Goal: Task Accomplishment & Management: Manage account settings

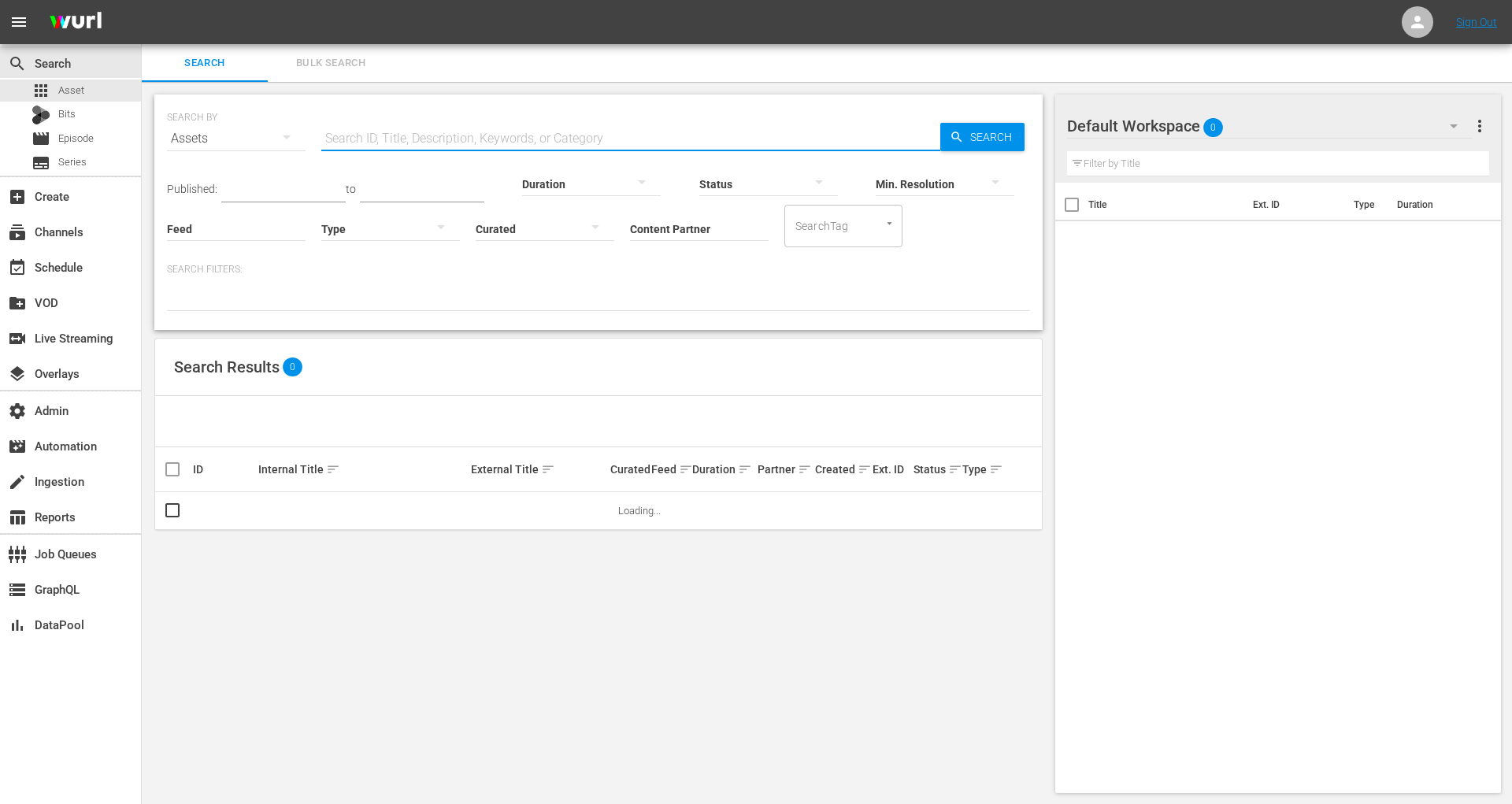
click at [456, 140] on input "text" at bounding box center [630, 139] width 619 height 38
type input "v"
paste input "plex_ono_4"
type input "plex_ono_4"
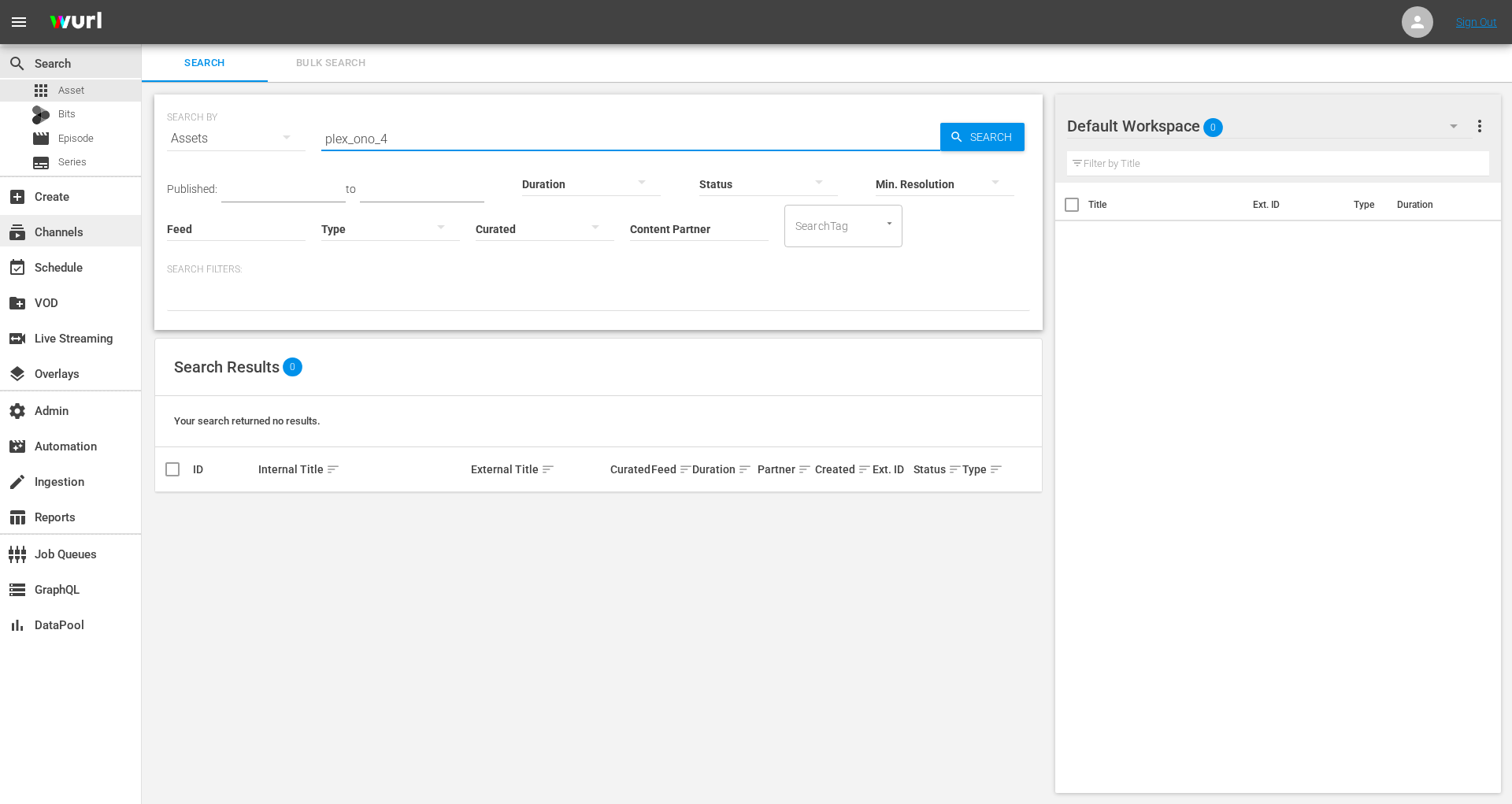
click at [91, 231] on div "subscriptions Channels" at bounding box center [70, 231] width 141 height 31
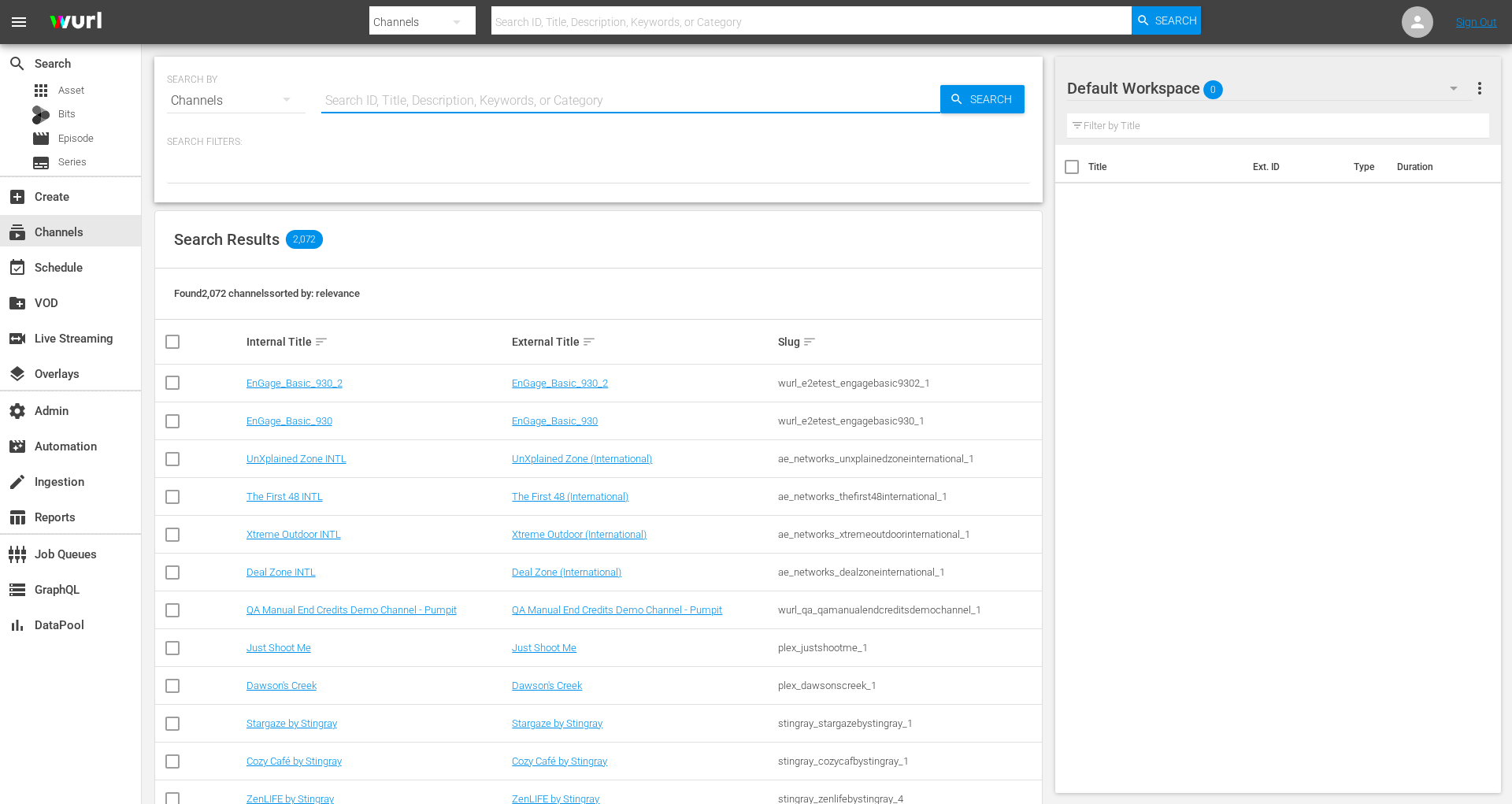
click at [386, 103] on input "text" at bounding box center [630, 101] width 619 height 38
paste input "plex_ono_4"
type input "plex_ono_4"
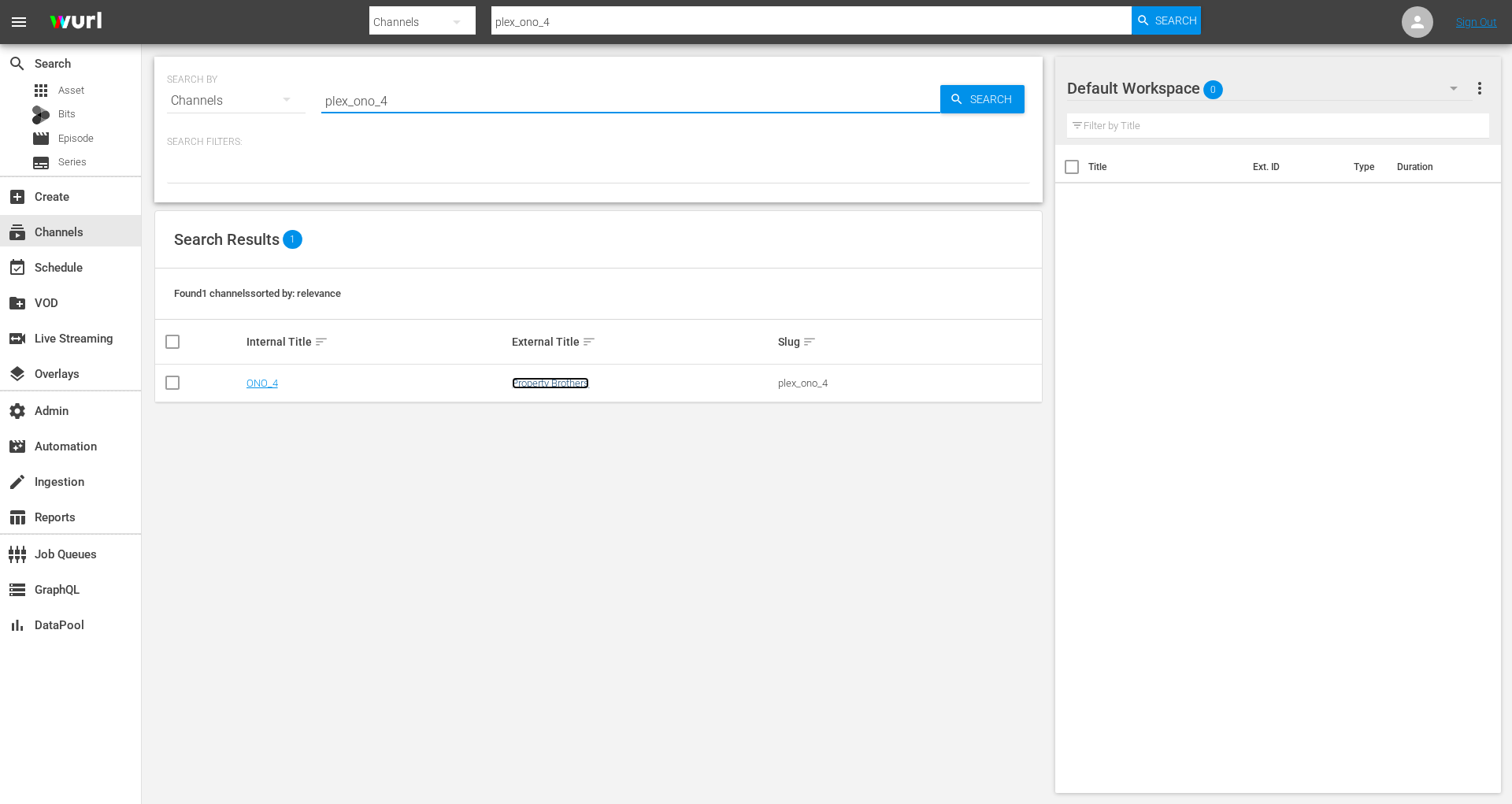
click at [530, 385] on link "Property Brothers" at bounding box center [551, 383] width 77 height 12
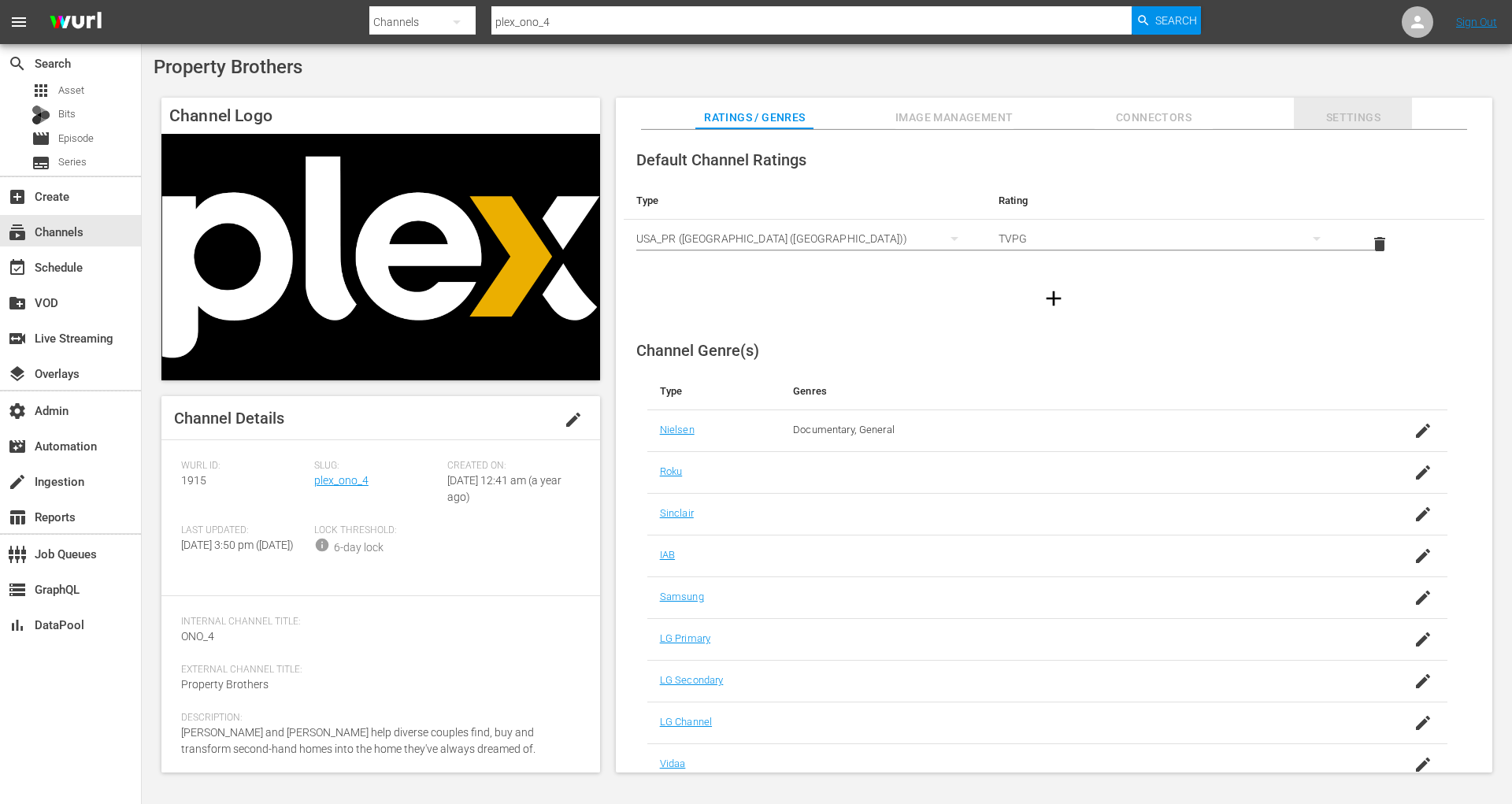
click at [1357, 111] on span "Settings" at bounding box center [1352, 117] width 118 height 20
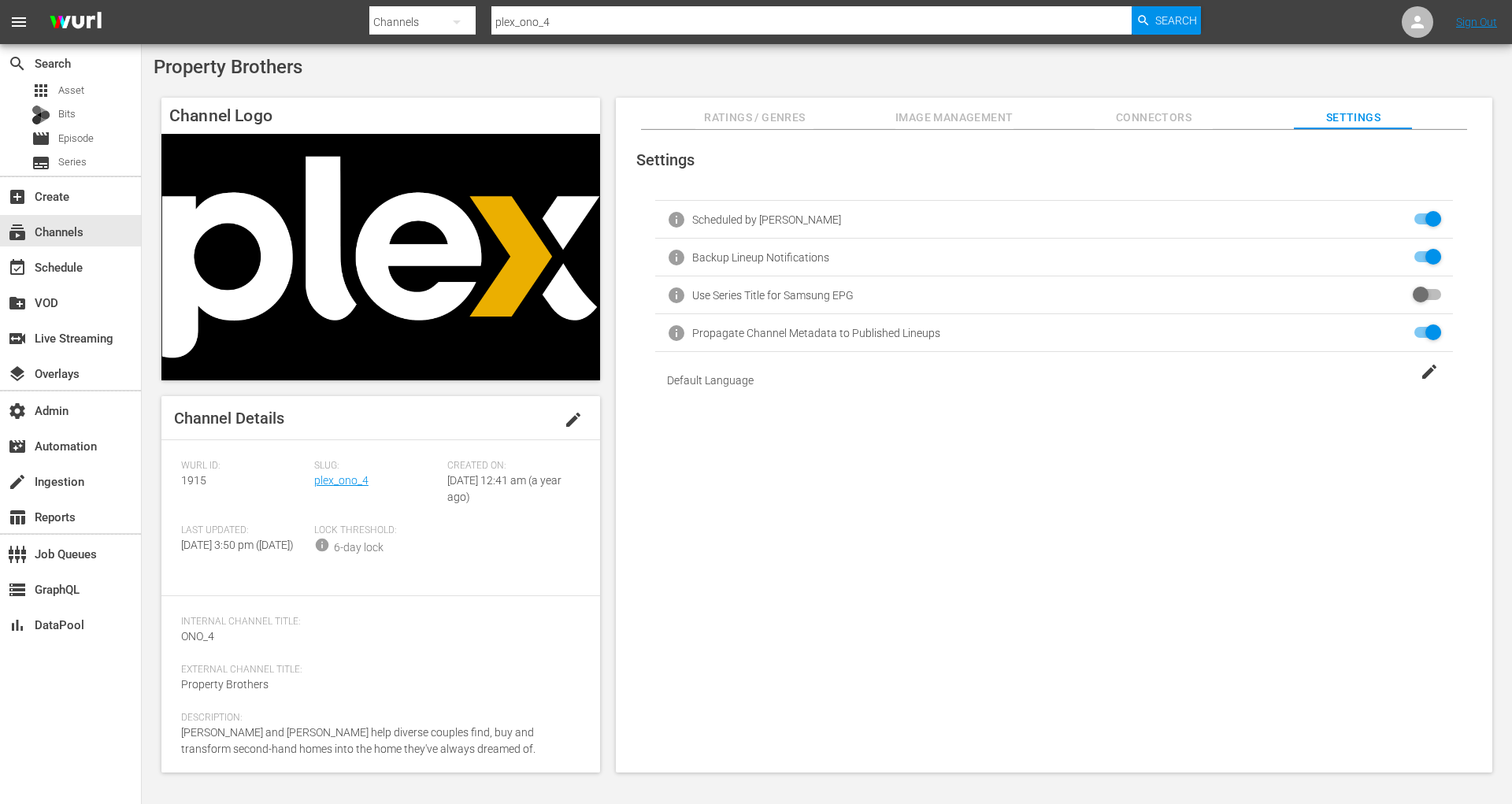
click at [1425, 264] on input "checkbox" at bounding box center [1423, 258] width 35 height 19
checkbox input "true"
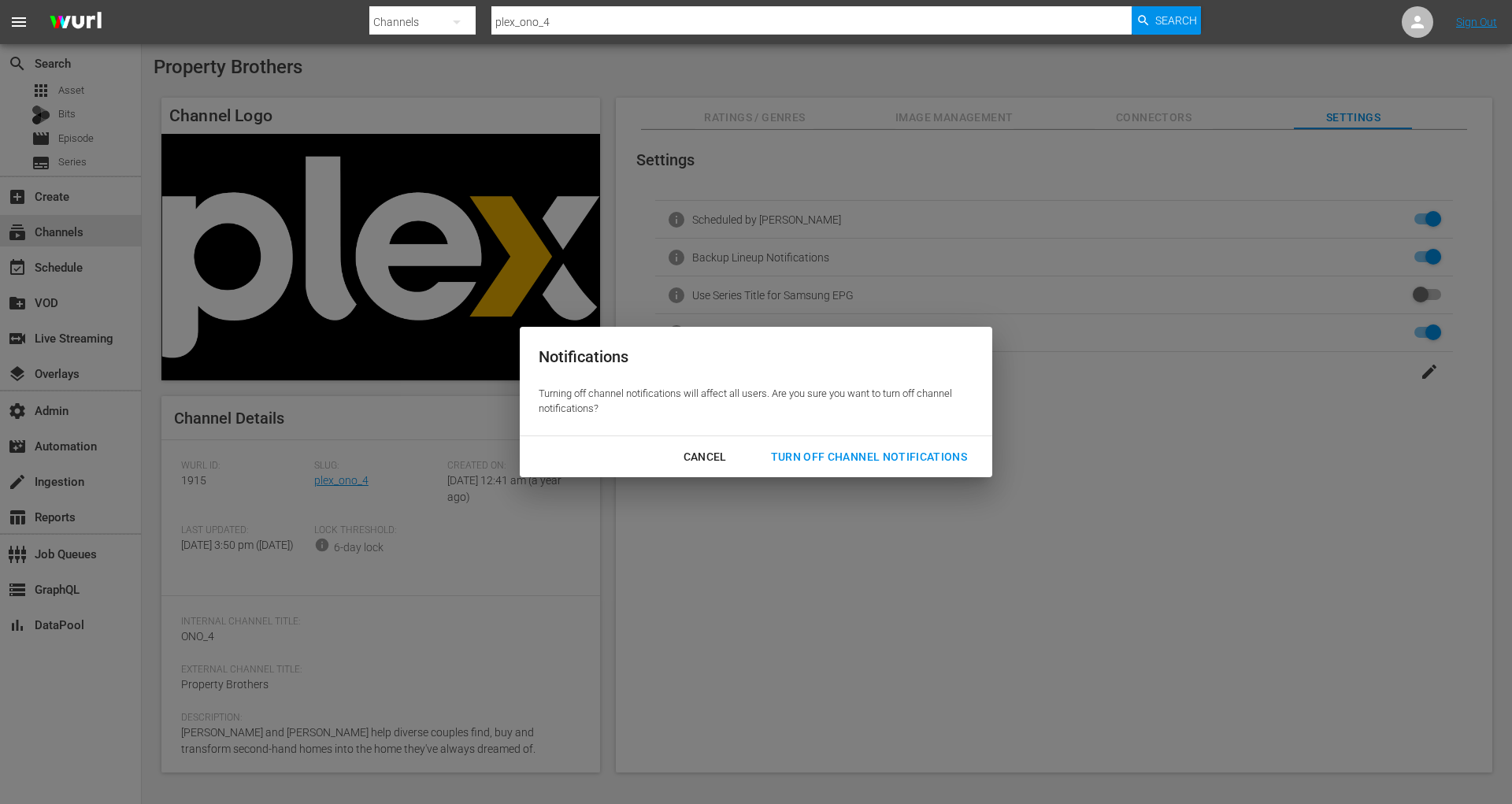
click at [967, 451] on div "Turn Off Channel Notifications" at bounding box center [869, 456] width 221 height 20
